Goal: Task Accomplishment & Management: Complete application form

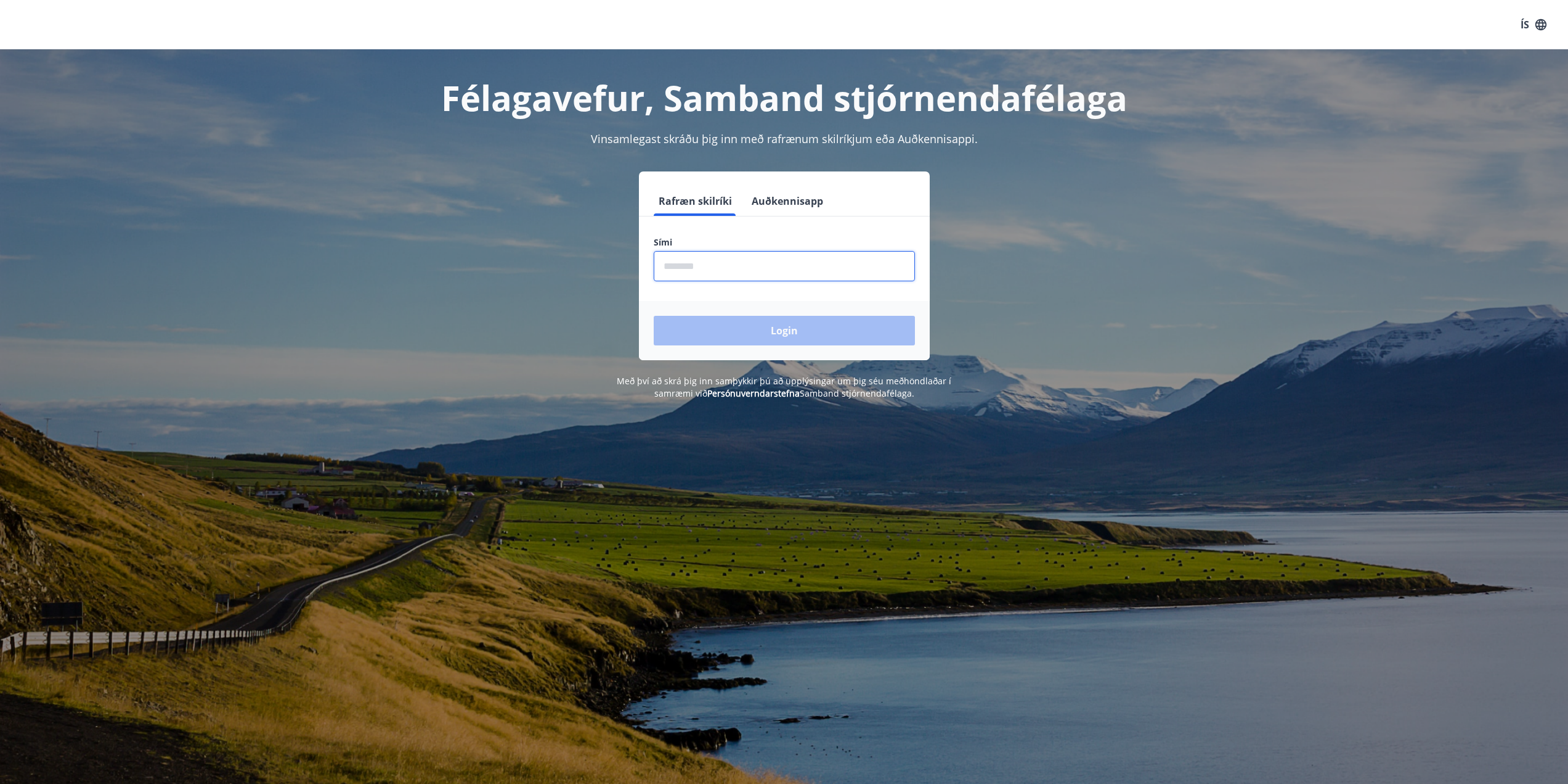
click at [700, 270] on input "phone" at bounding box center [784, 266] width 261 height 30
type input "********"
click at [751, 336] on button "Login" at bounding box center [784, 331] width 261 height 30
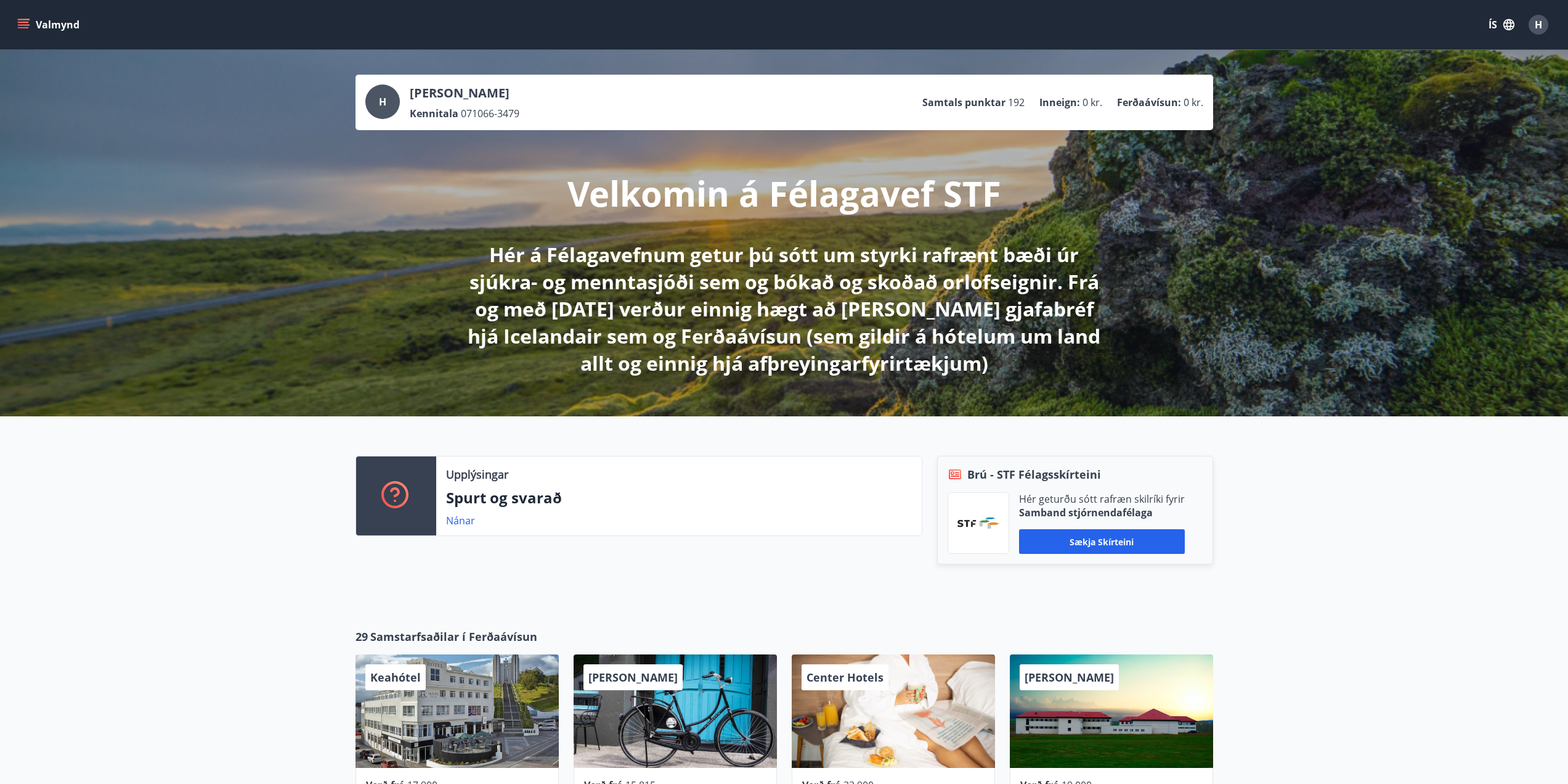
click at [52, 24] on button "Valmynd" at bounding box center [49, 24] width 70 height 22
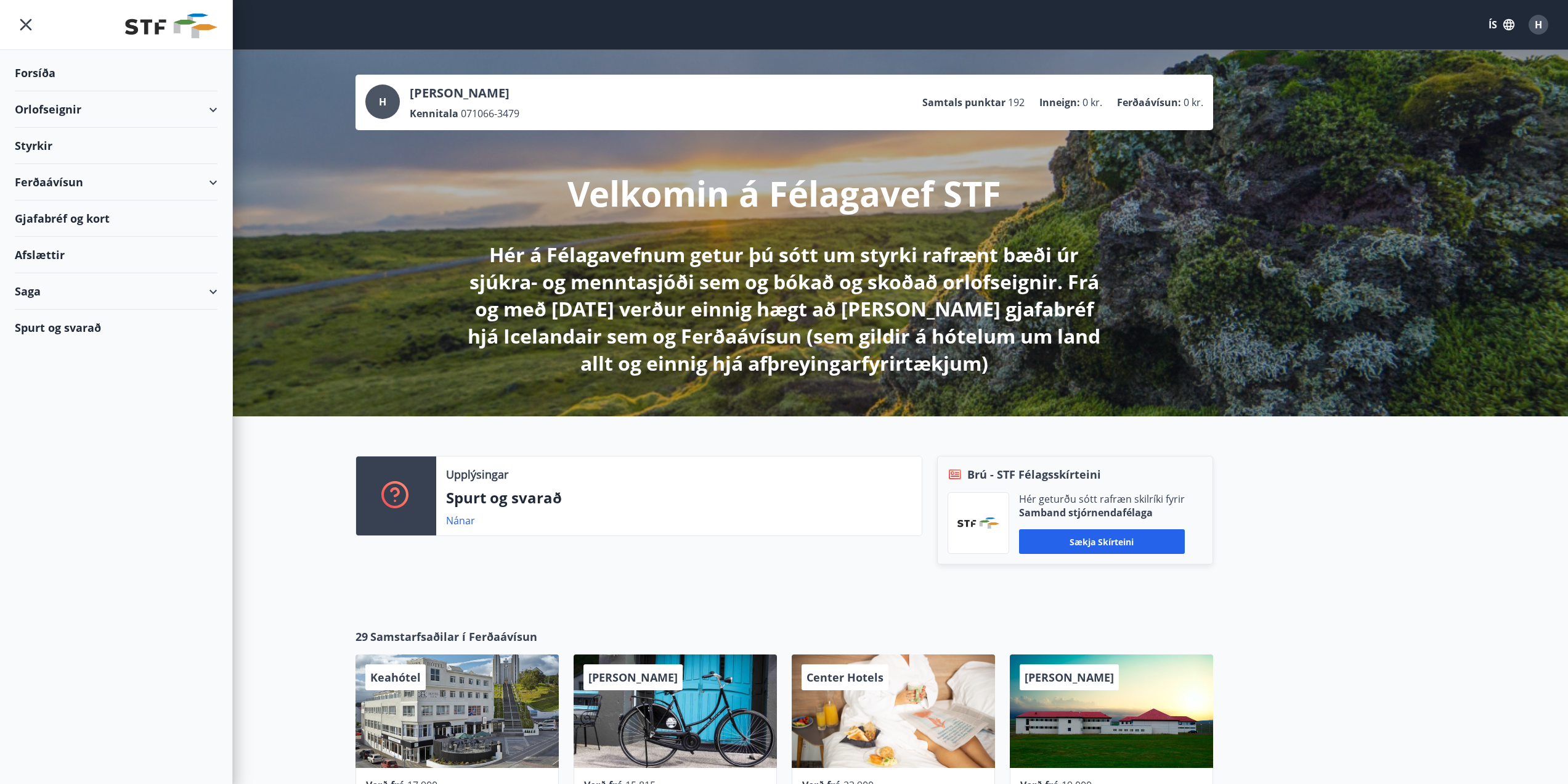
click at [34, 91] on div "Styrkir" at bounding box center [116, 72] width 203 height 36
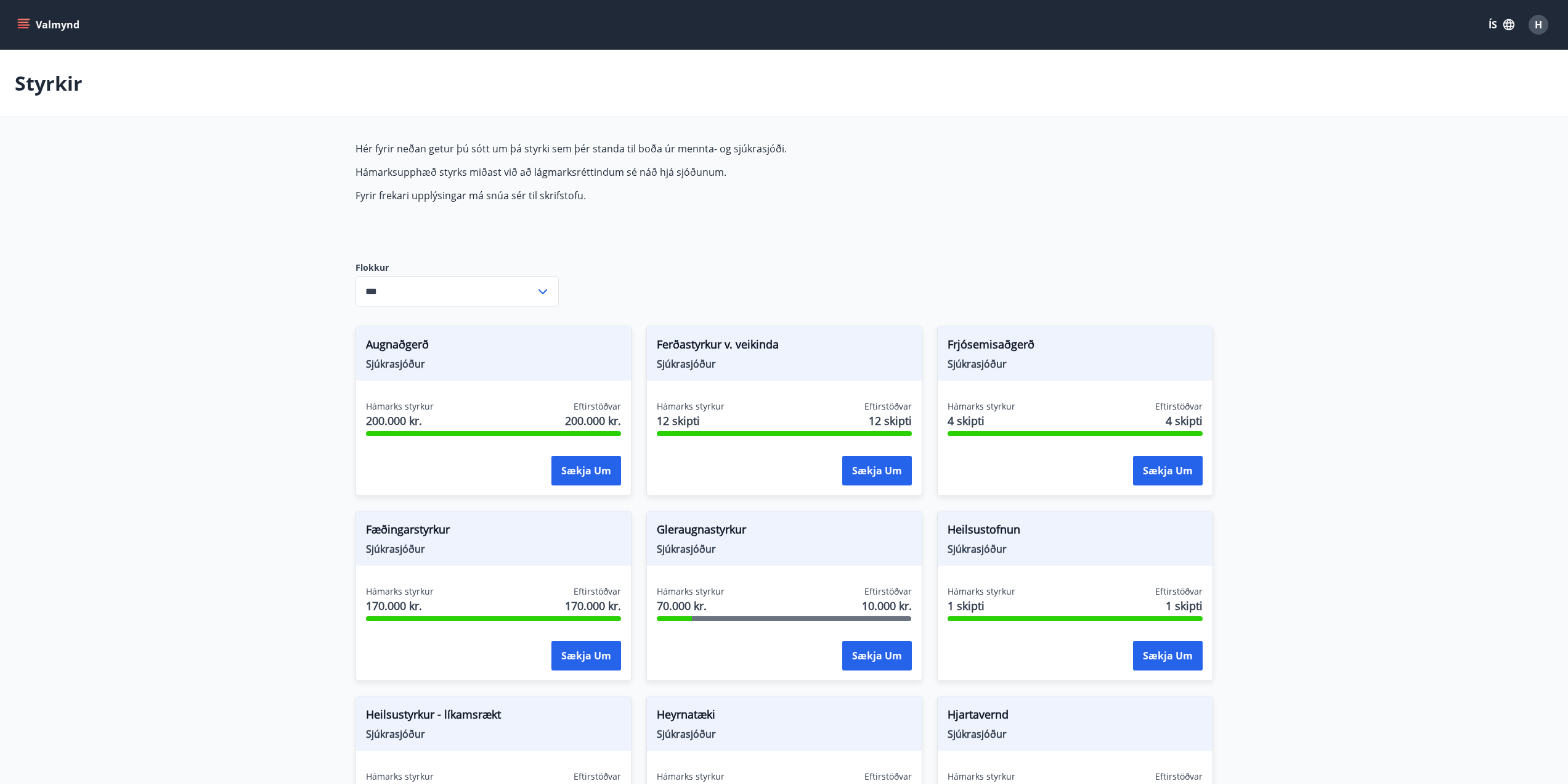
type input "***"
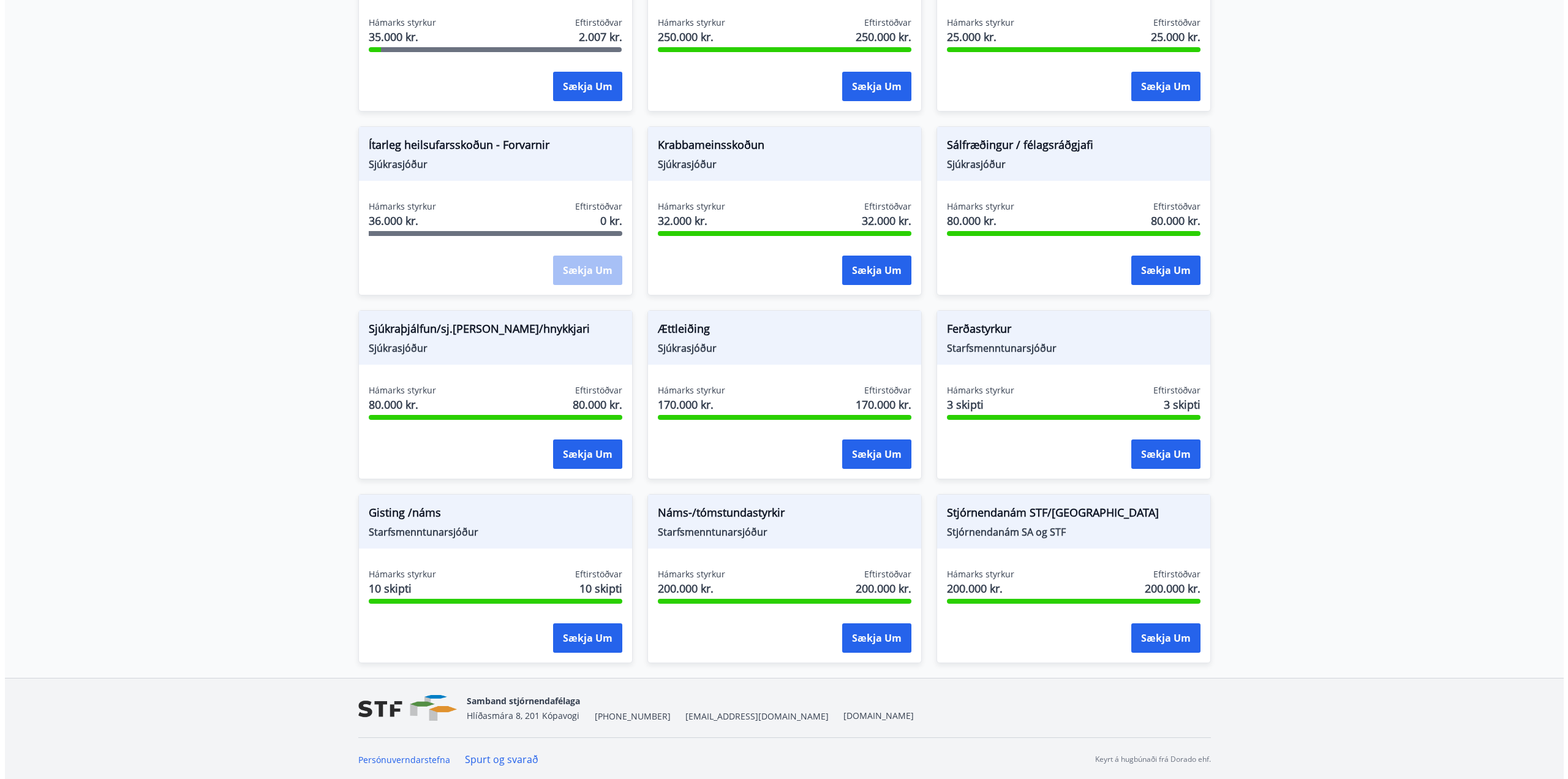
scroll to position [751, 0]
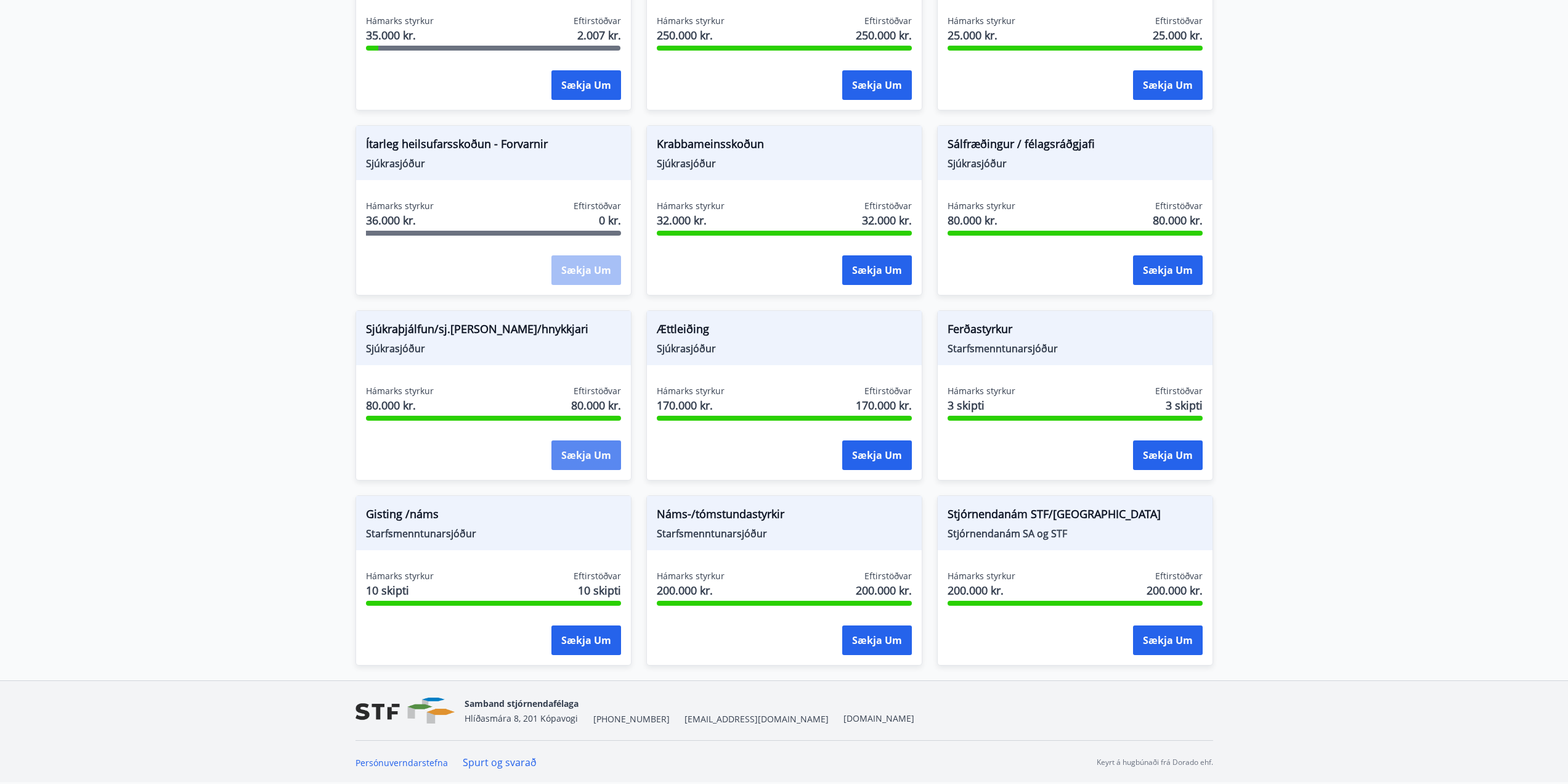
click at [581, 456] on button "Sækja um" at bounding box center [586, 456] width 70 height 30
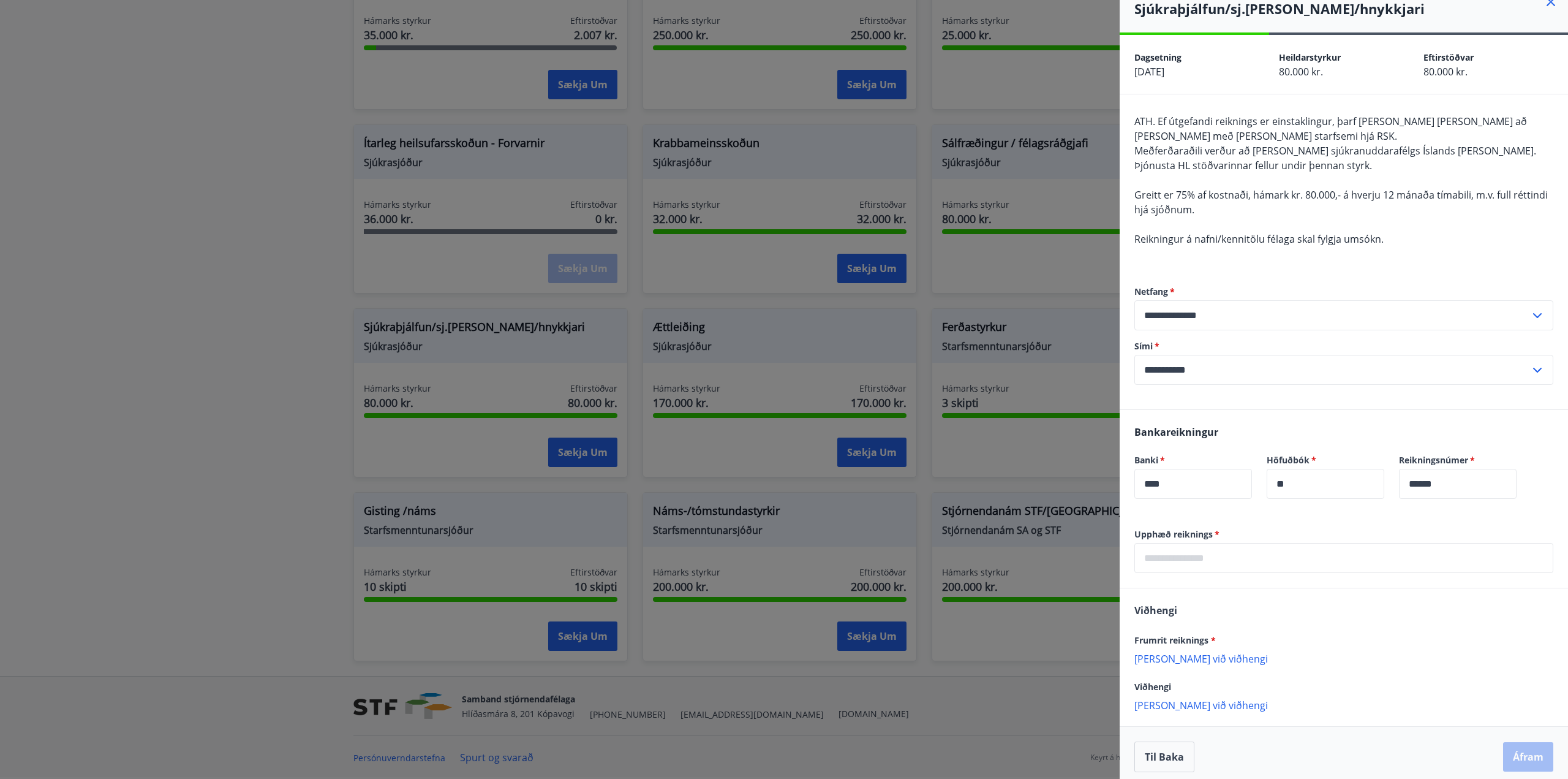
scroll to position [24, 0]
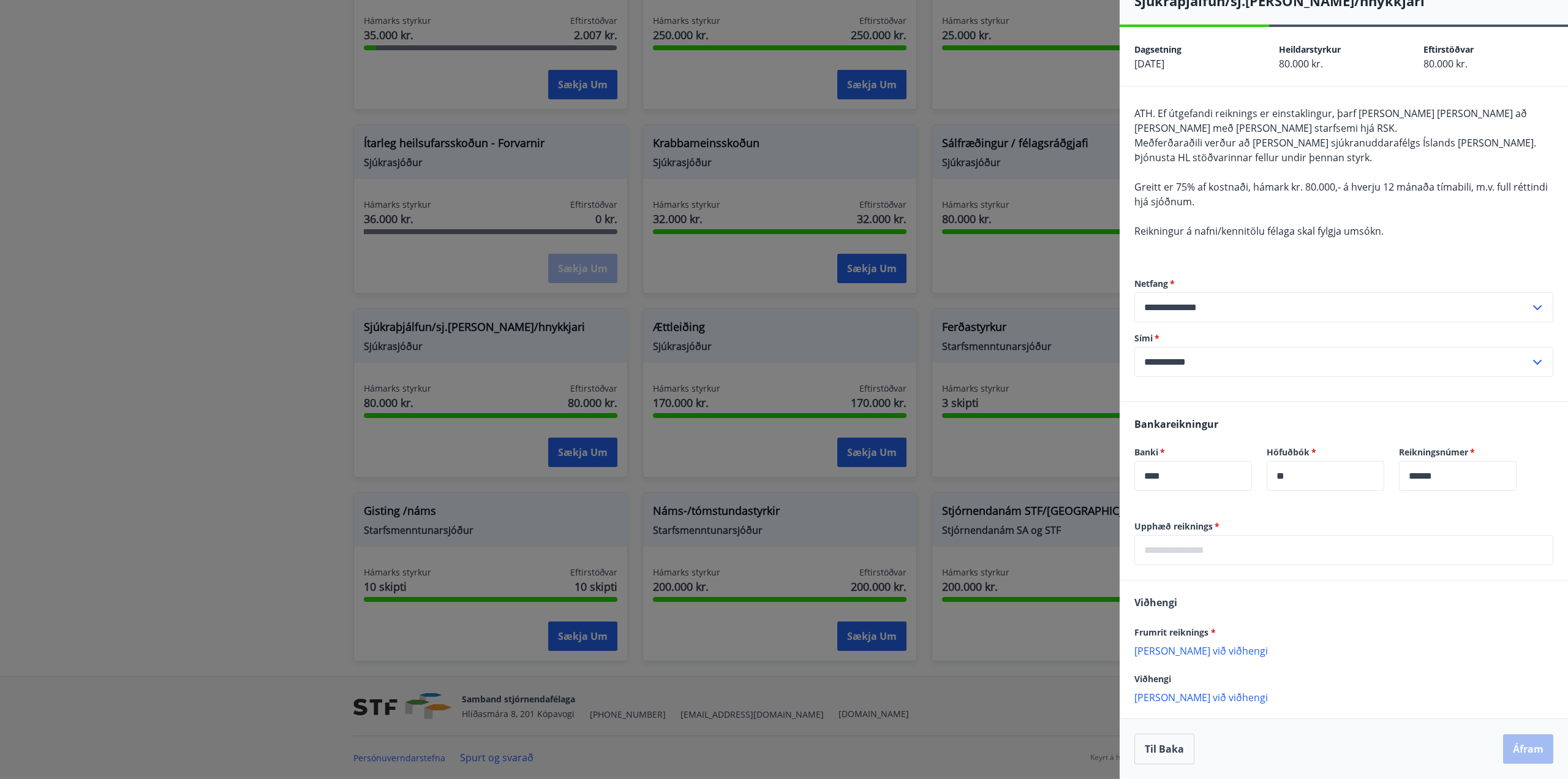
click at [1183, 654] on p "[PERSON_NAME] við viðhengi" at bounding box center [1343, 650] width 419 height 12
click at [1169, 711] on p "[PERSON_NAME] við viðhengi" at bounding box center [1343, 710] width 419 height 12
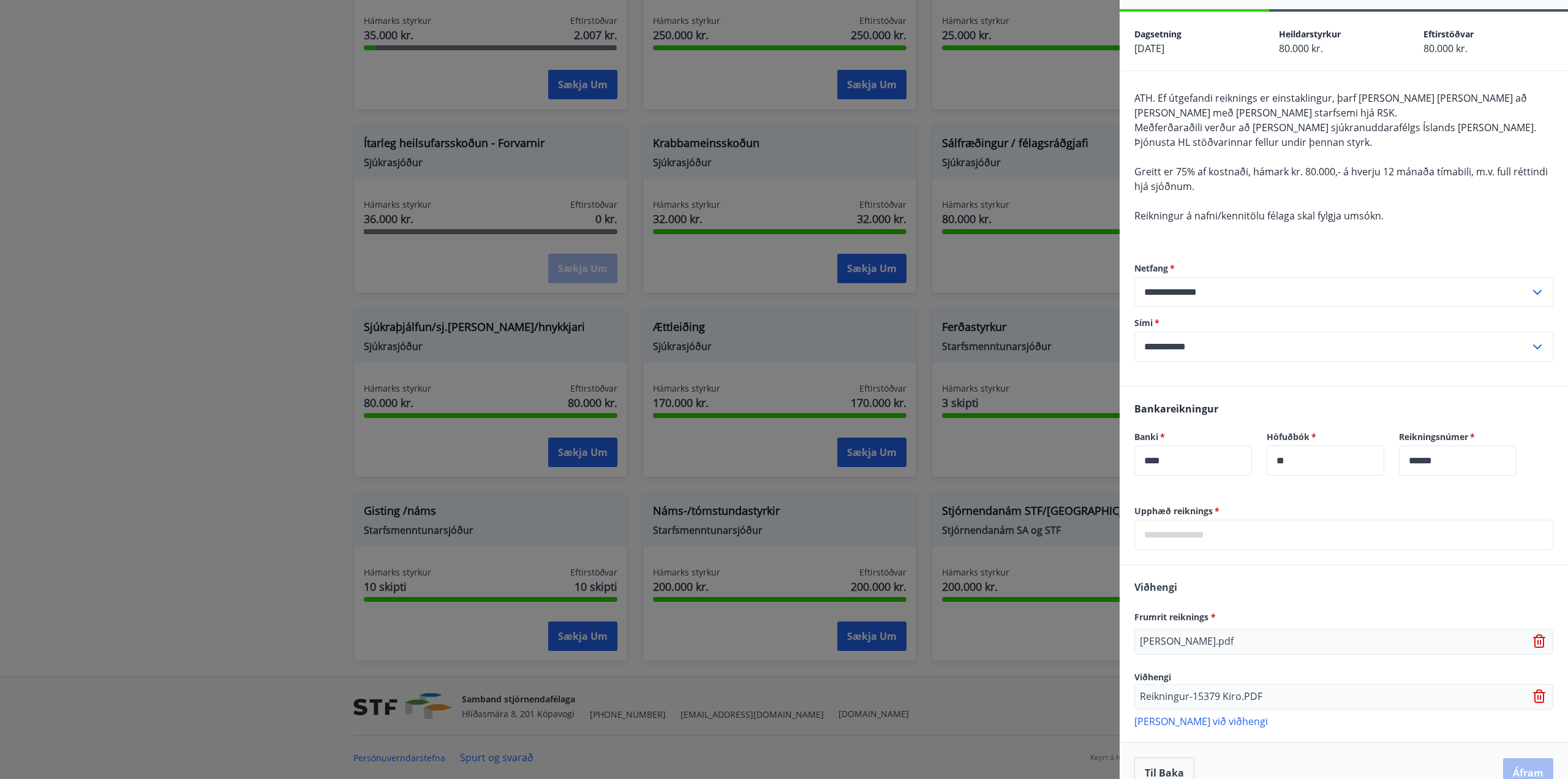
scroll to position [62, 0]
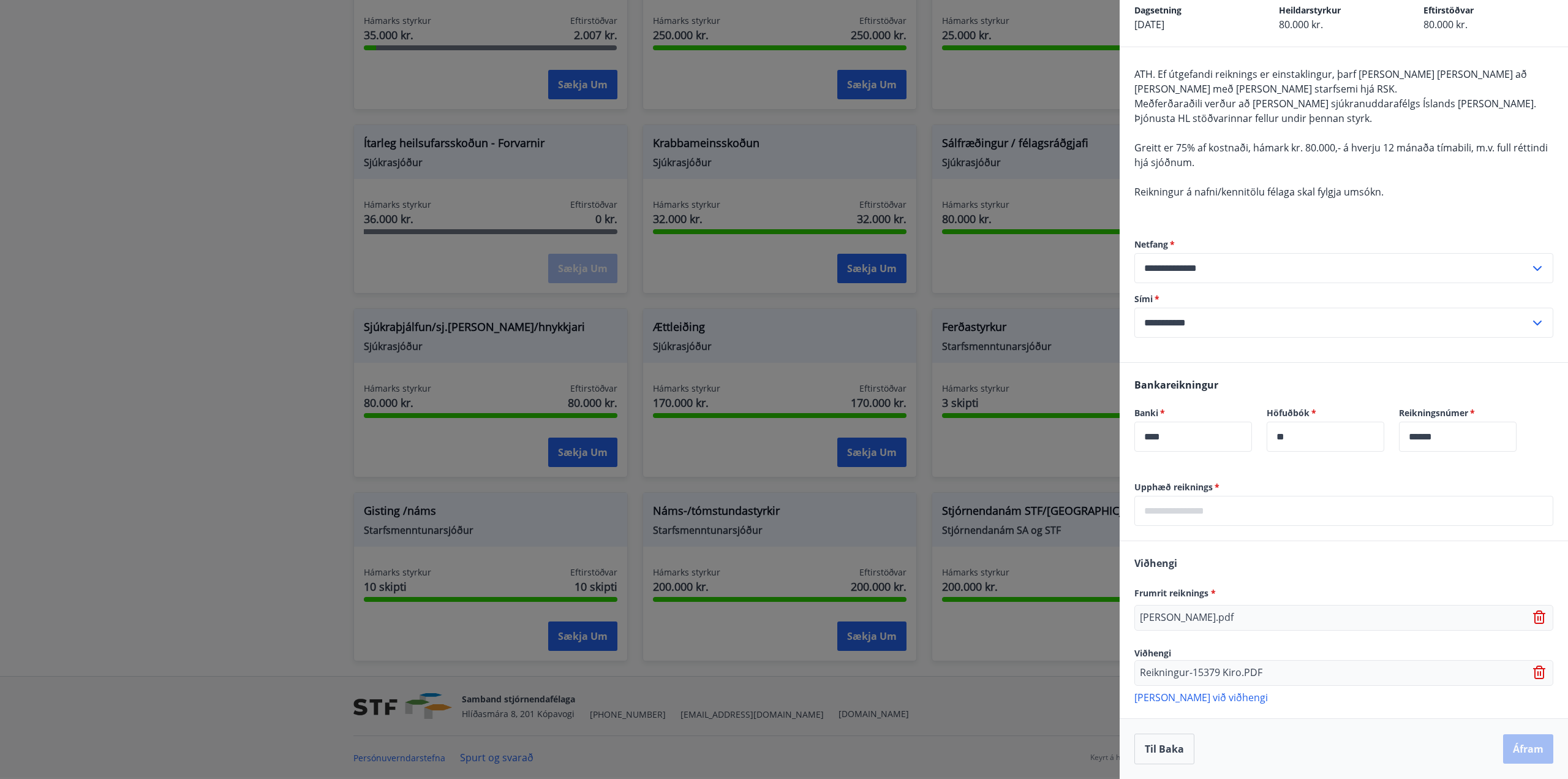
click at [1338, 753] on div "Til baka Áfram" at bounding box center [1343, 748] width 419 height 31
click at [1176, 513] on input "text" at bounding box center [1343, 511] width 419 height 30
click at [1172, 510] on input "text" at bounding box center [1343, 511] width 419 height 30
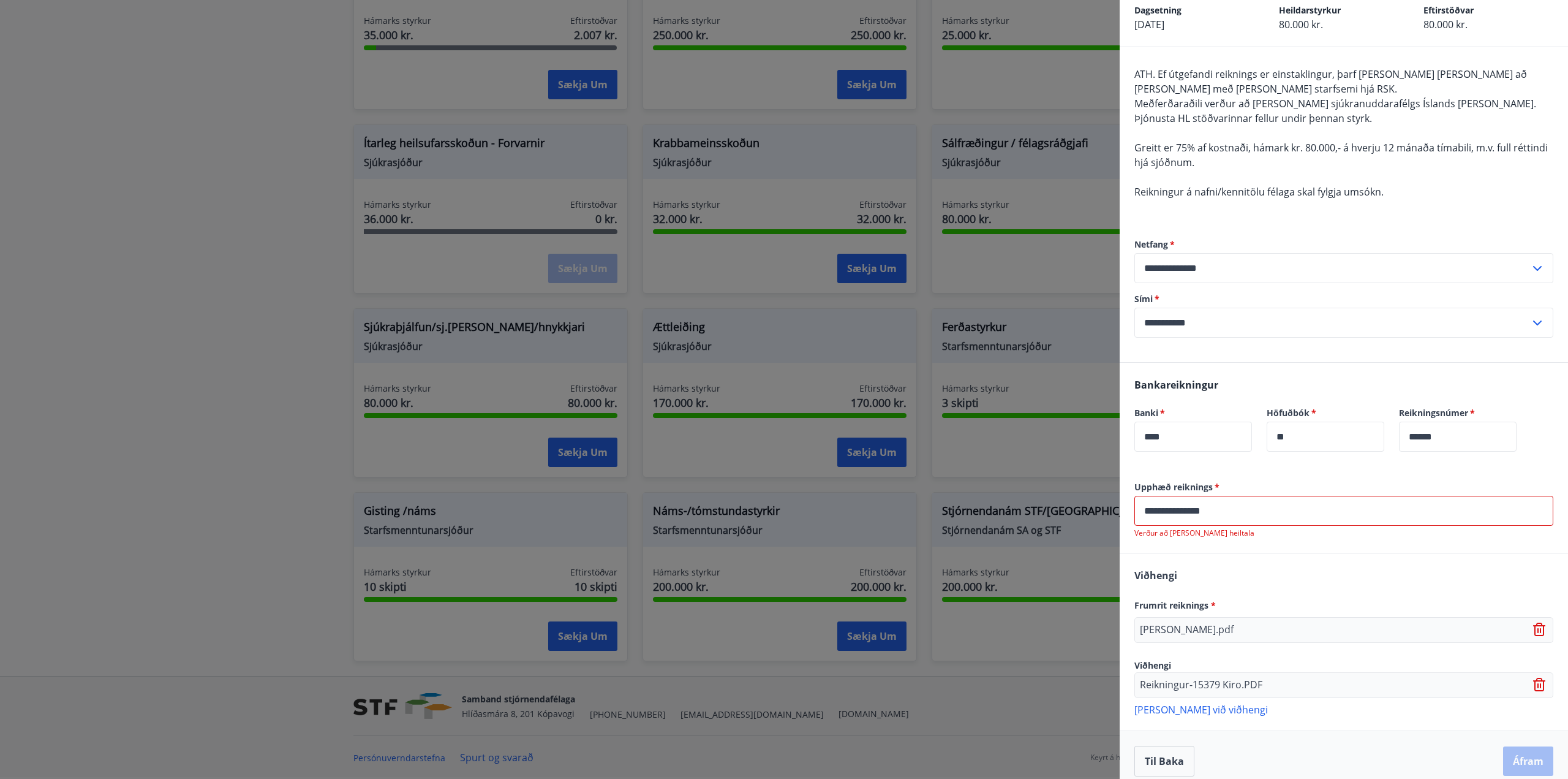
click at [1294, 575] on div "[PERSON_NAME] reiknings * [PERSON_NAME].pdf Viðhengi Reikningur-15379 Kiro.PDF …" at bounding box center [1343, 641] width 448 height 176
click at [1186, 509] on input "**********" at bounding box center [1343, 511] width 419 height 30
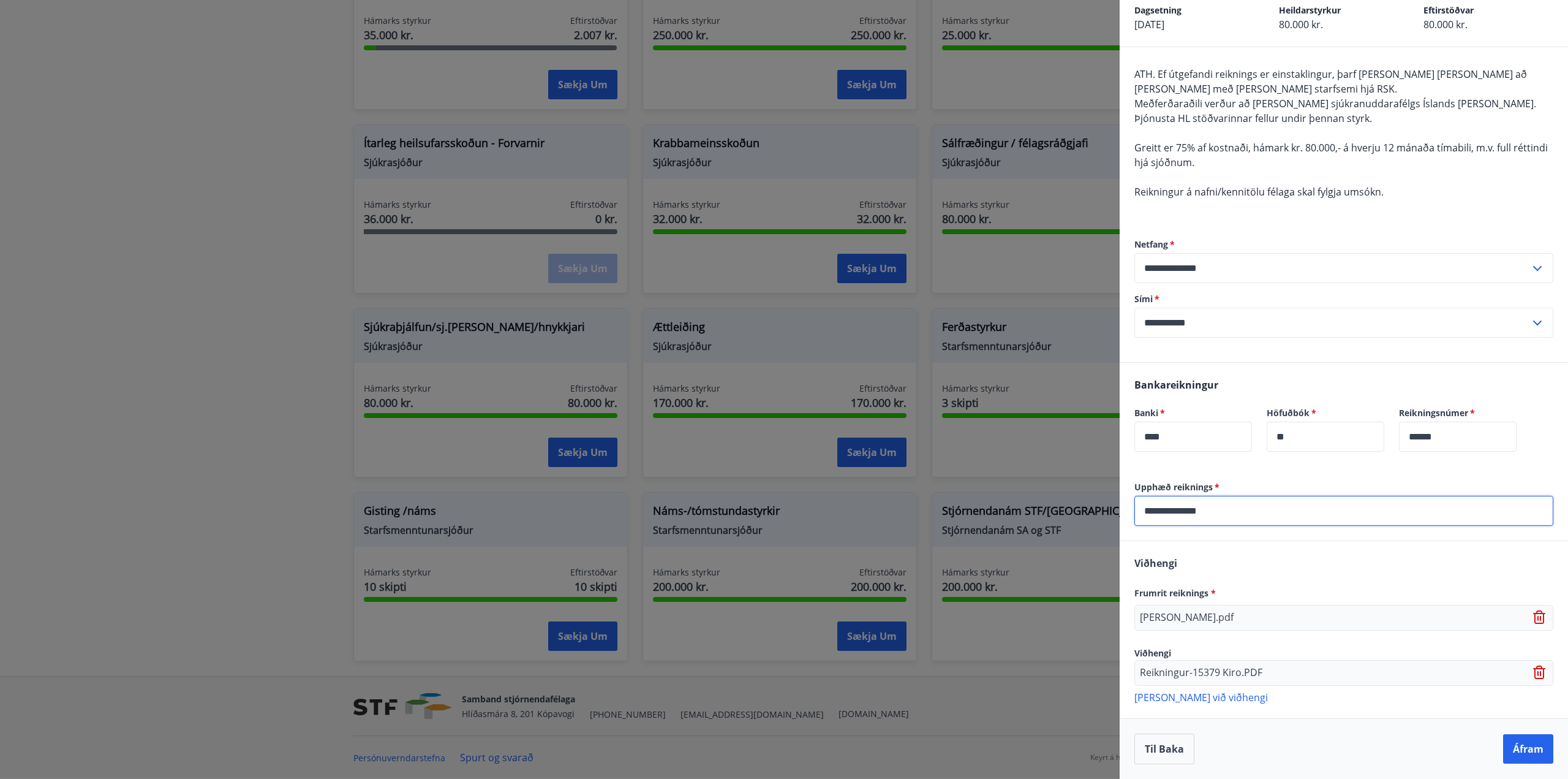
type input "**********"
click at [1310, 567] on div "[PERSON_NAME] reiknings * [PERSON_NAME].pdf Viðhengi Reikningur-15379 Kiro.PDF …" at bounding box center [1343, 629] width 448 height 176
click at [1506, 747] on button "Áfram" at bounding box center [1528, 749] width 50 height 30
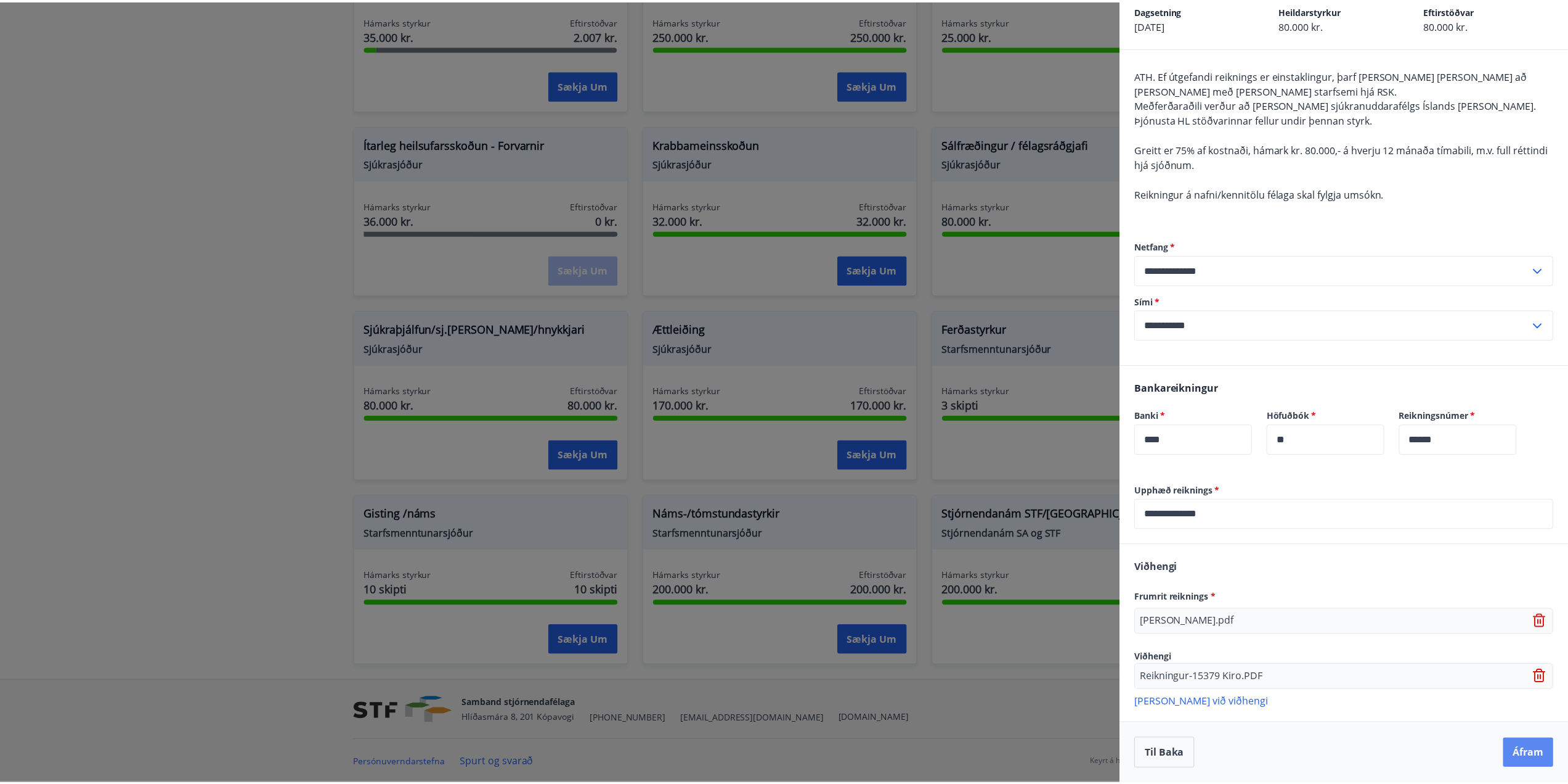
scroll to position [0, 0]
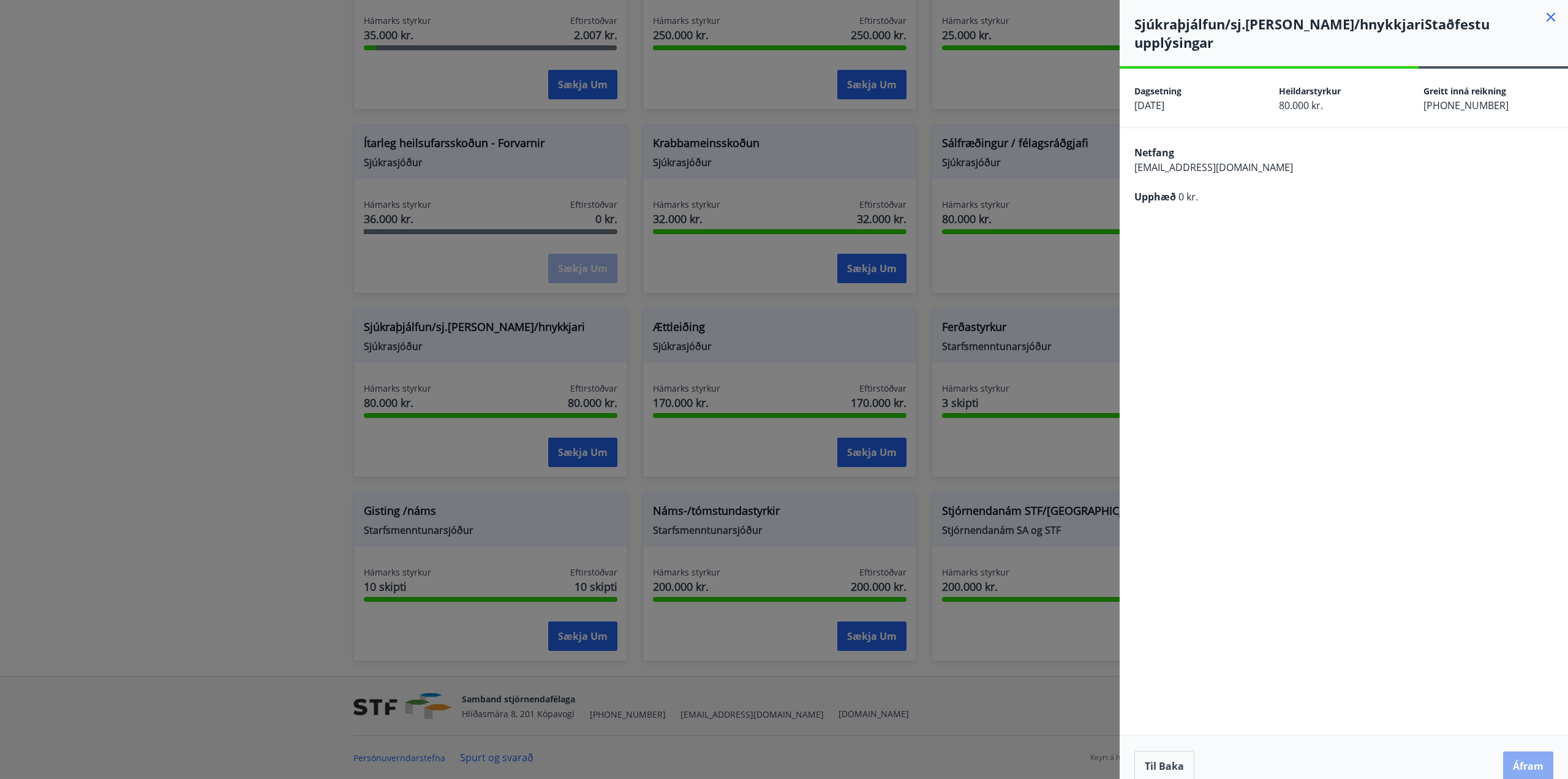
click at [1530, 751] on button "Áfram" at bounding box center [1528, 766] width 50 height 30
click at [1526, 751] on button "Áfram" at bounding box center [1528, 766] width 50 height 30
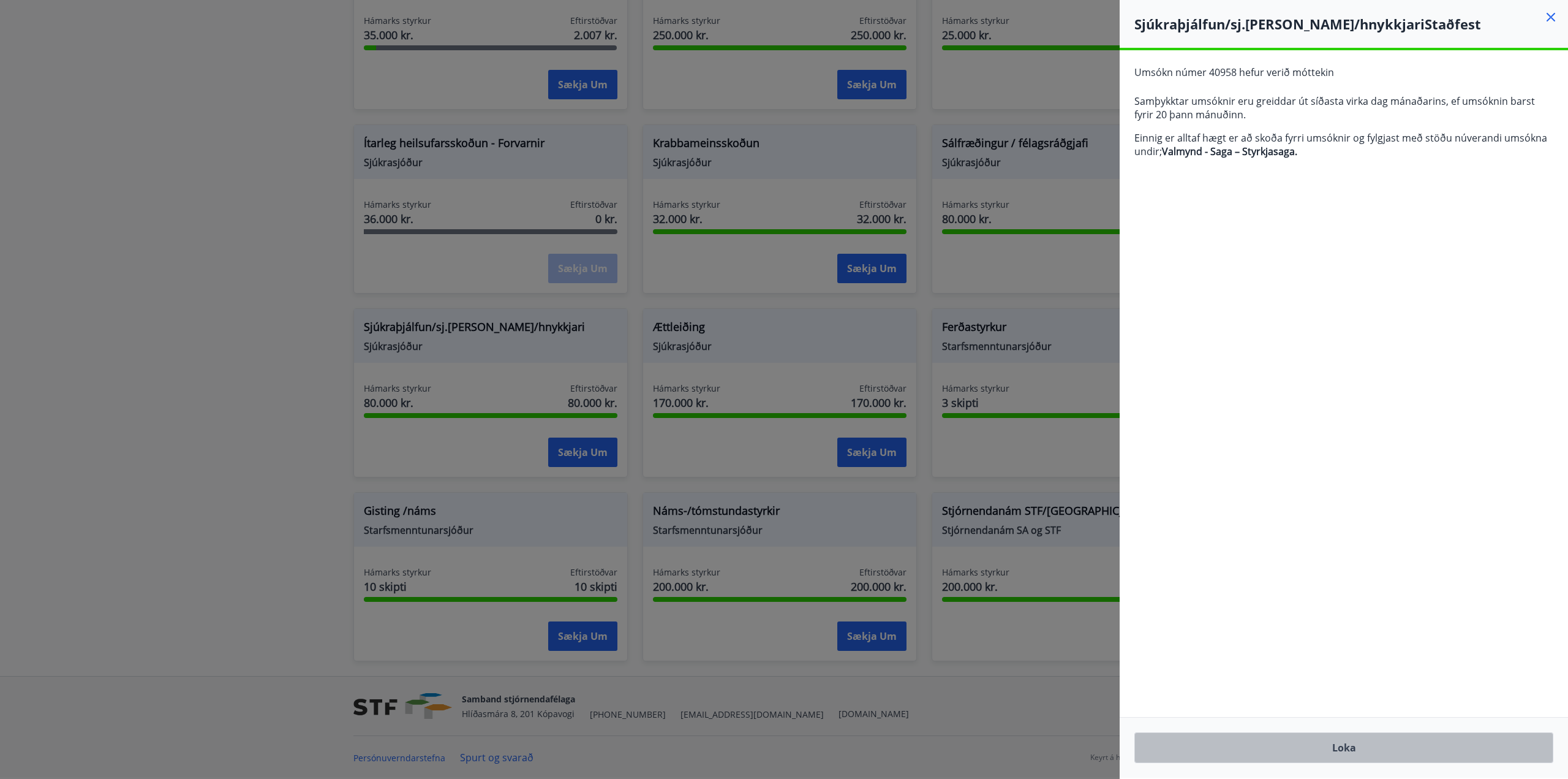
click at [1331, 748] on button "Loka" at bounding box center [1343, 747] width 419 height 31
